Goal: Download file/media

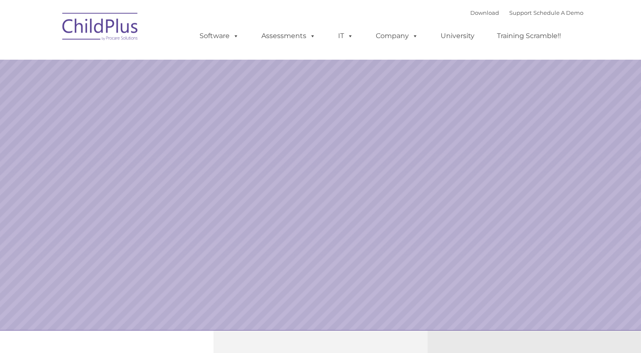
select select "MEDIUM"
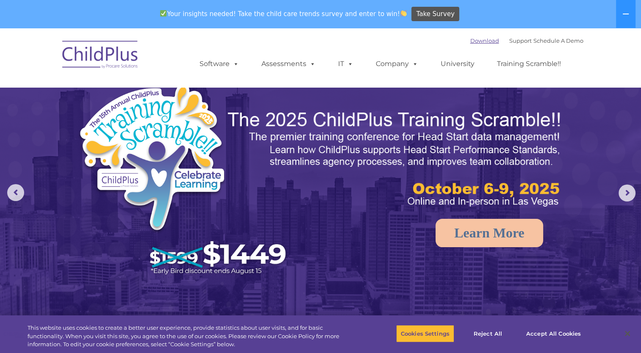
click at [473, 42] on link "Download" at bounding box center [484, 40] width 29 height 7
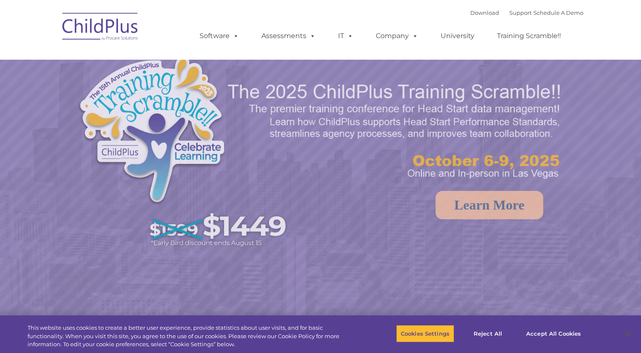
select select "MEDIUM"
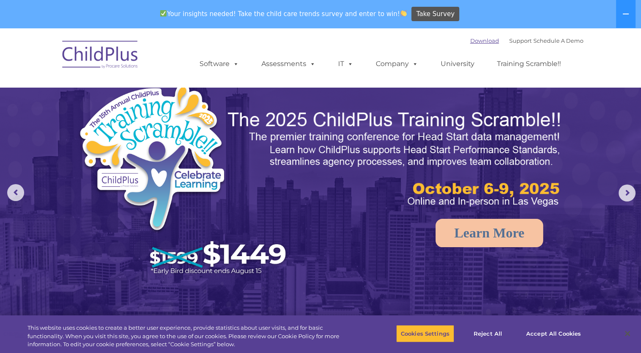
click at [474, 40] on link "Download" at bounding box center [484, 40] width 29 height 7
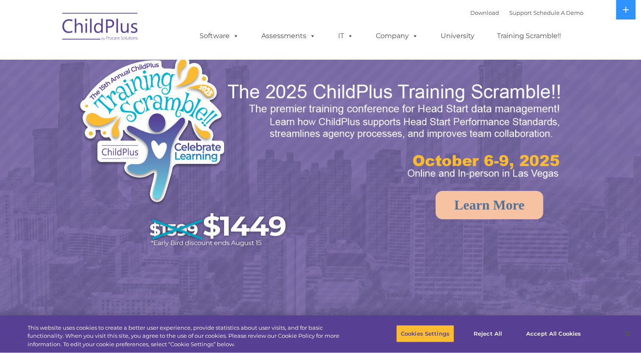
select select "MEDIUM"
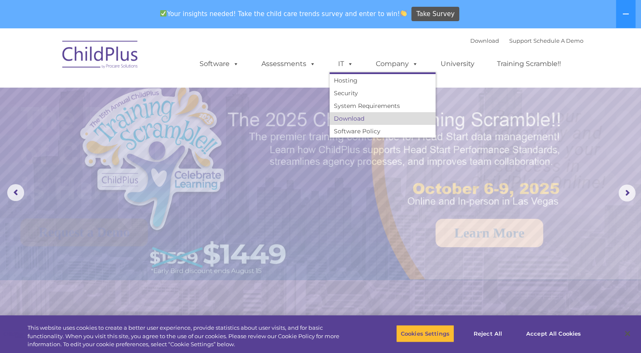
click at [350, 122] on link "Download" at bounding box center [383, 118] width 106 height 13
